Goal: Transaction & Acquisition: Purchase product/service

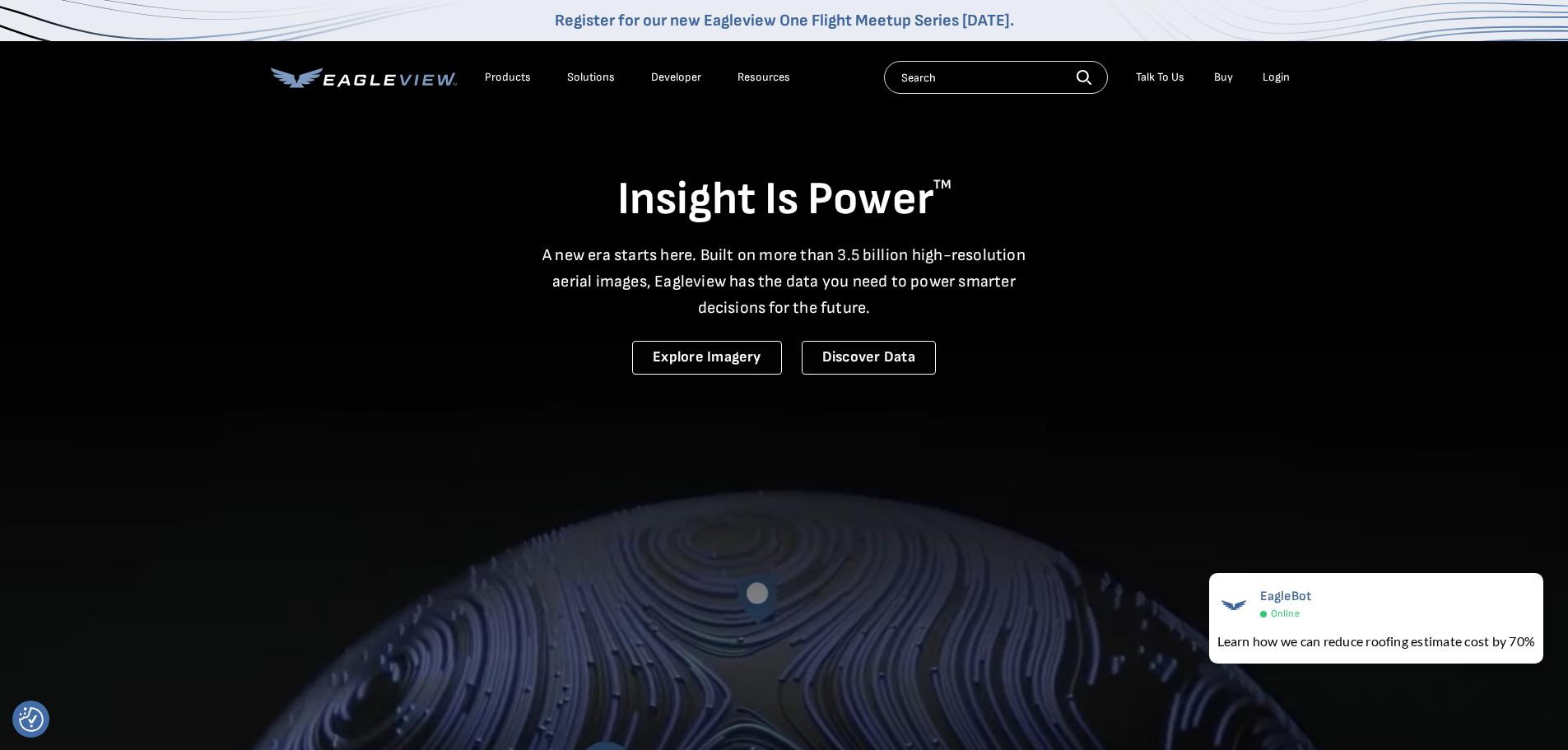
click at [1228, 78] on link "Buy" at bounding box center [1224, 78] width 19 height 15
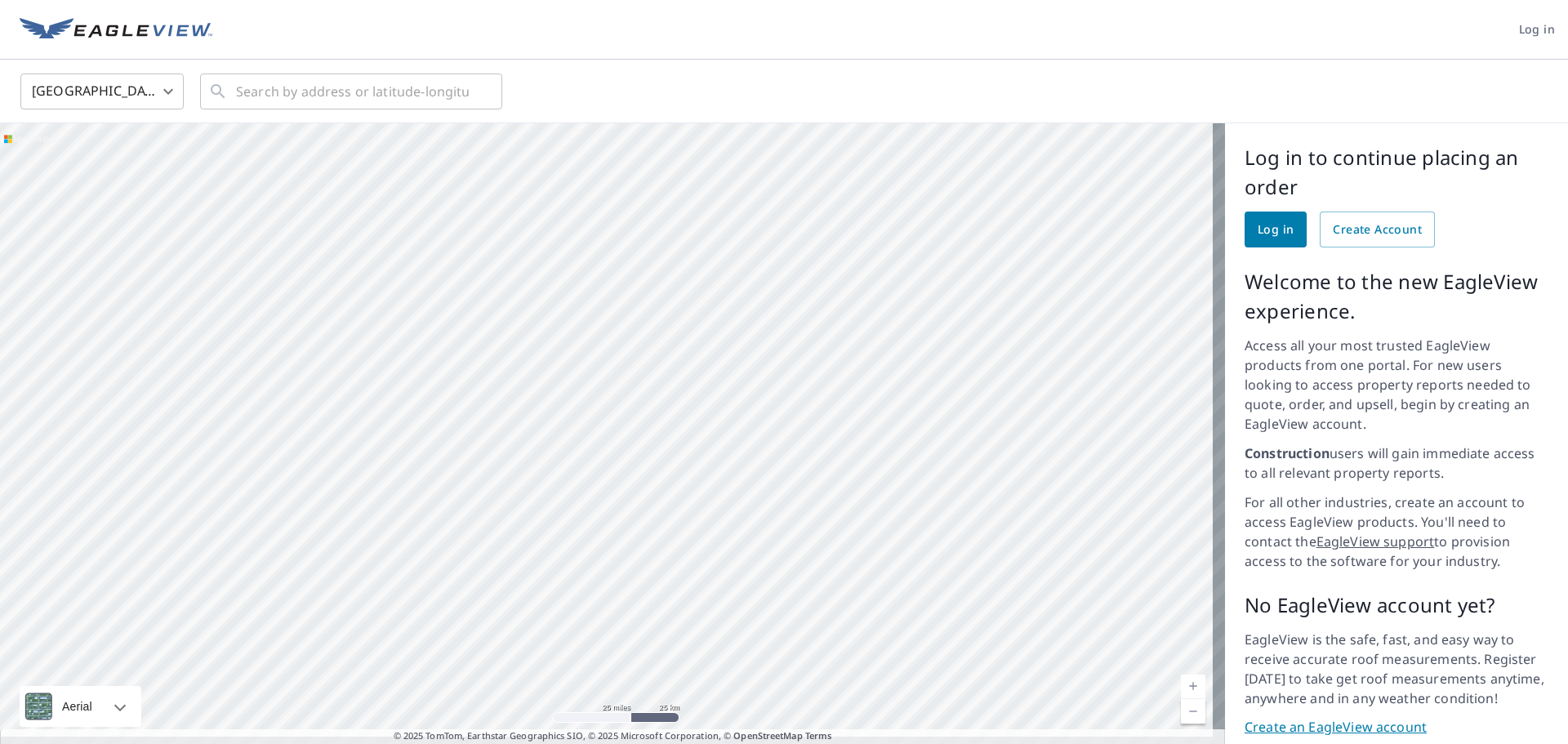
drag, startPoint x: 834, startPoint y: 251, endPoint x: 766, endPoint y: 641, distance: 395.9
click at [766, 641] on div at bounding box center [612, 439] width 1225 height 633
drag, startPoint x: 639, startPoint y: 185, endPoint x: 592, endPoint y: 446, distance: 265.2
click at [592, 446] on div at bounding box center [612, 439] width 1225 height 633
click at [258, 107] on input "text" at bounding box center [352, 91] width 232 height 46
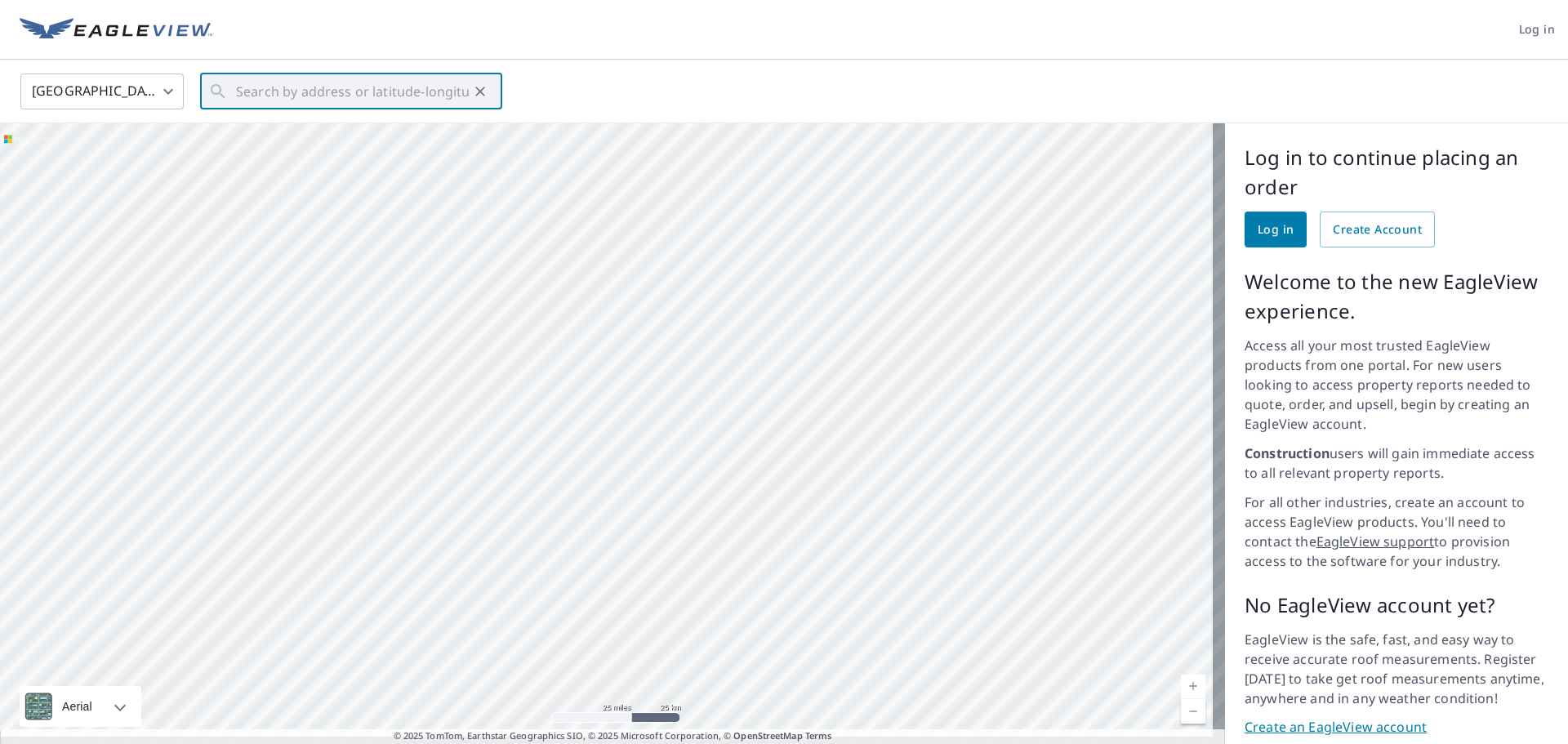
click at [595, 74] on div "United States [GEOGRAPHIC_DATA] ​ ​" at bounding box center [779, 90] width 1541 height 39
